Goal: Navigation & Orientation: Find specific page/section

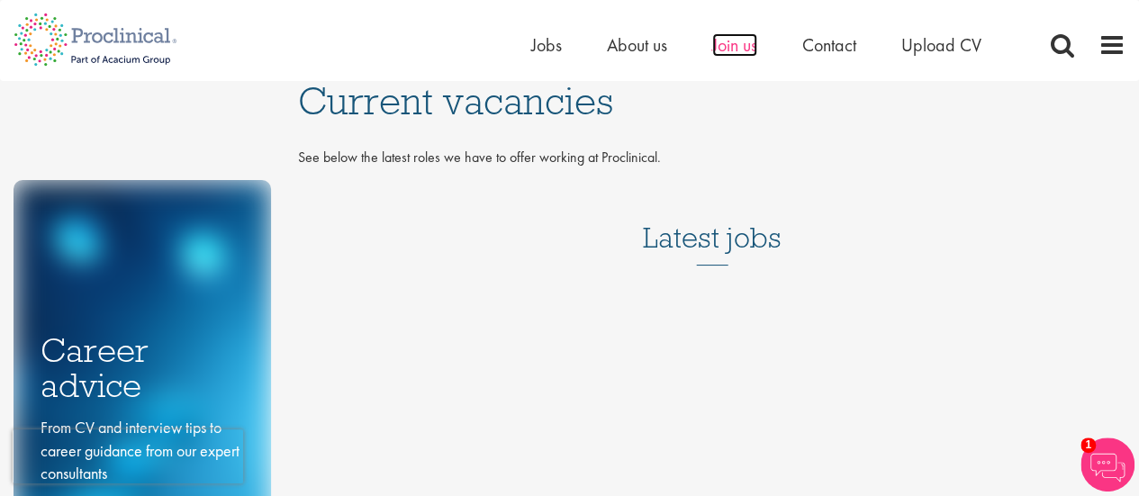
click at [737, 50] on span "Join us" at bounding box center [734, 44] width 45 height 23
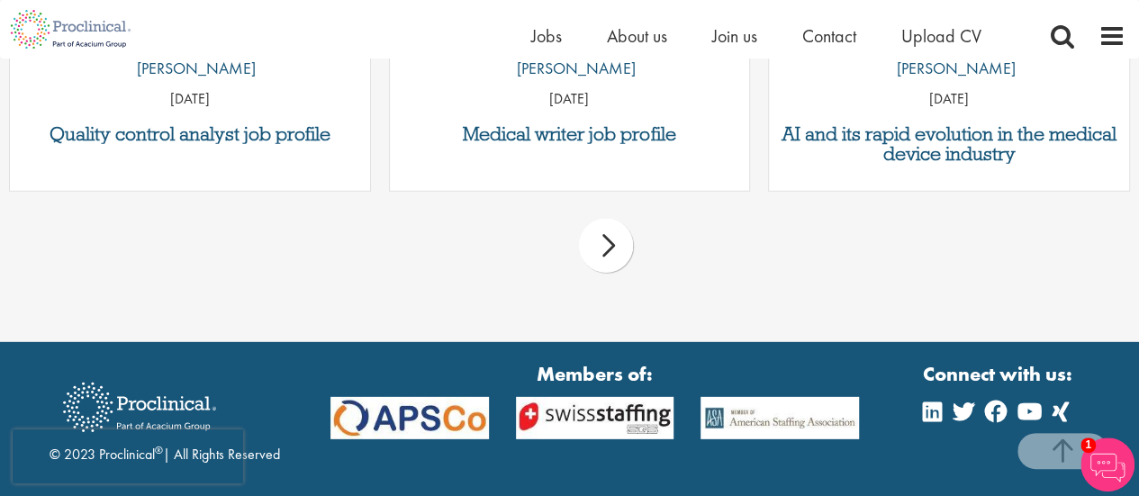
scroll to position [2518, 0]
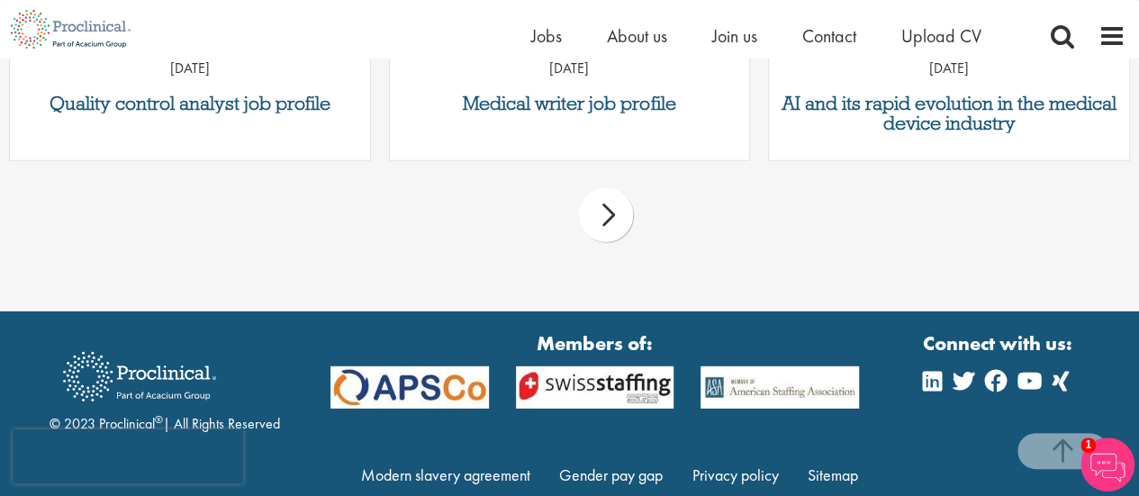
click at [603, 224] on div "next" at bounding box center [606, 215] width 54 height 54
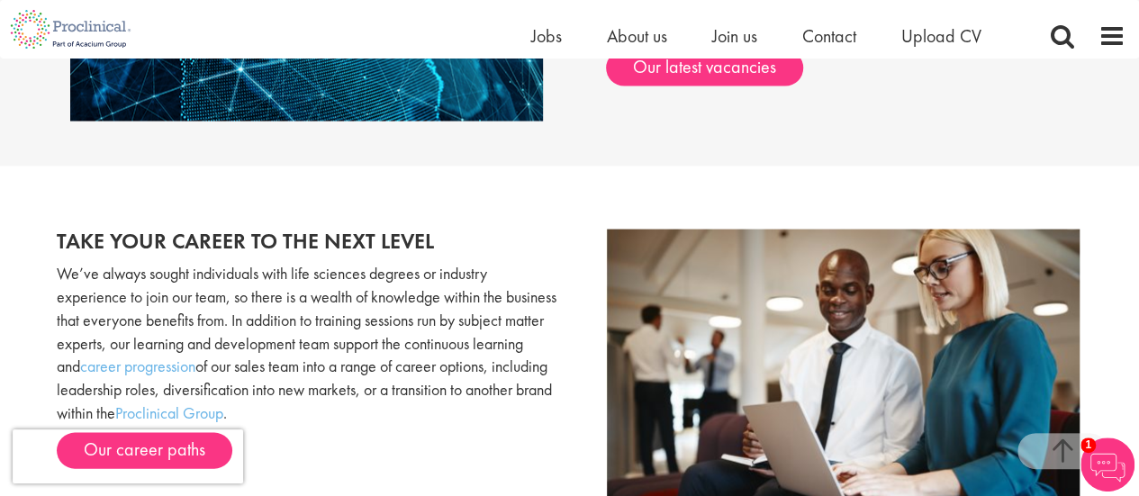
scroll to position [1528, 0]
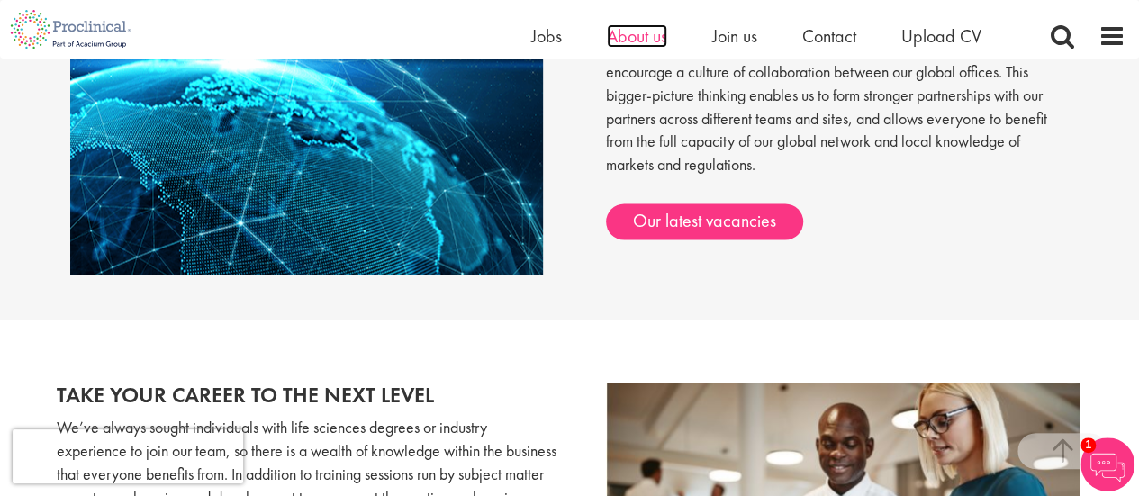
click at [632, 42] on span "About us" at bounding box center [637, 35] width 60 height 23
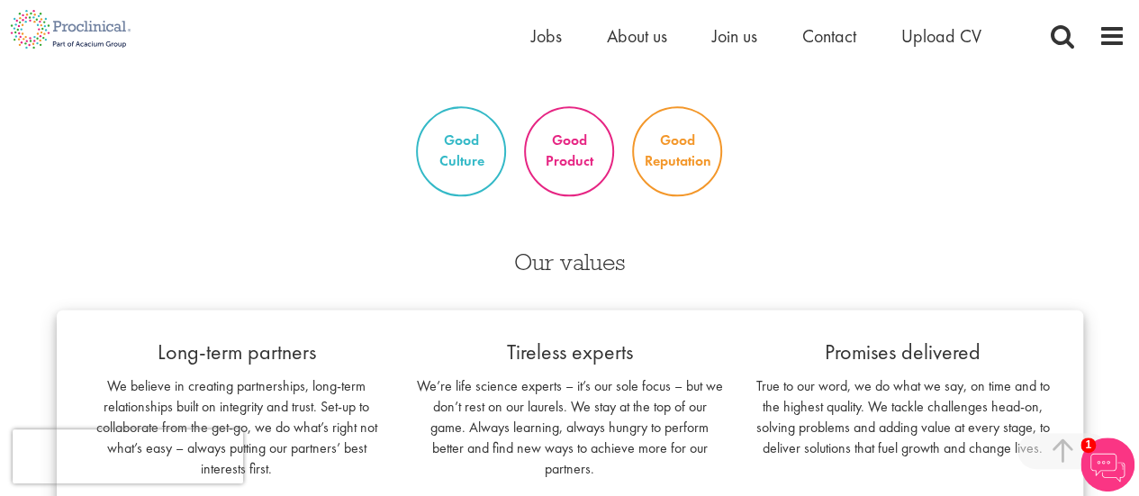
scroll to position [1081, 0]
